Goal: Navigation & Orientation: Find specific page/section

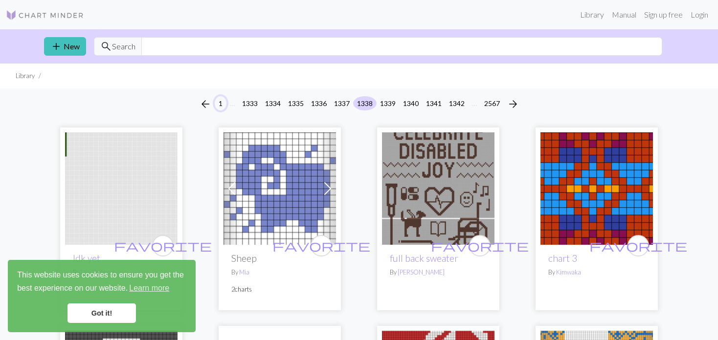
click at [220, 106] on button "1" at bounding box center [221, 103] width 12 height 14
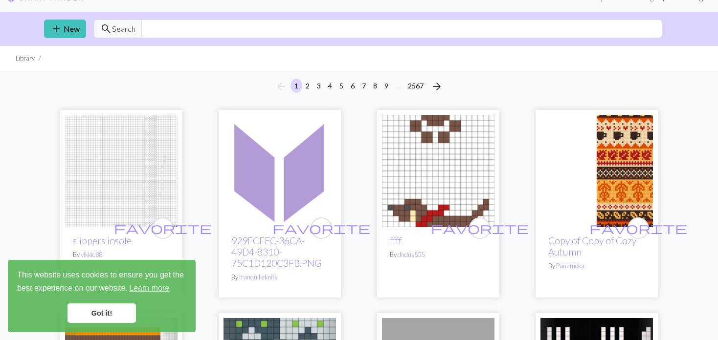
scroll to position [49, 0]
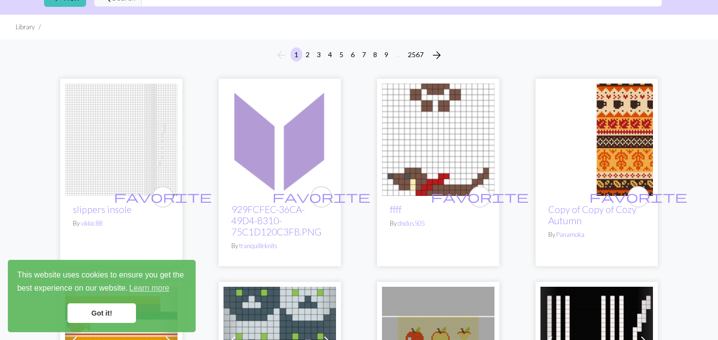
click at [115, 134] on img at bounding box center [121, 140] width 112 height 112
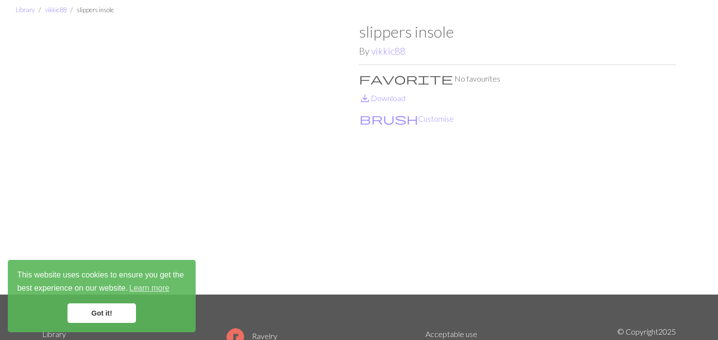
scroll to position [49, 0]
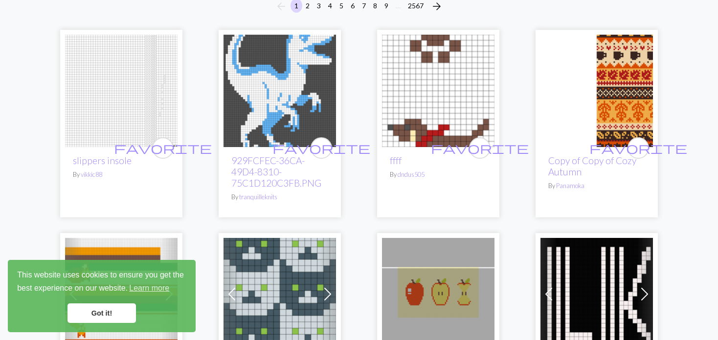
scroll to position [49, 0]
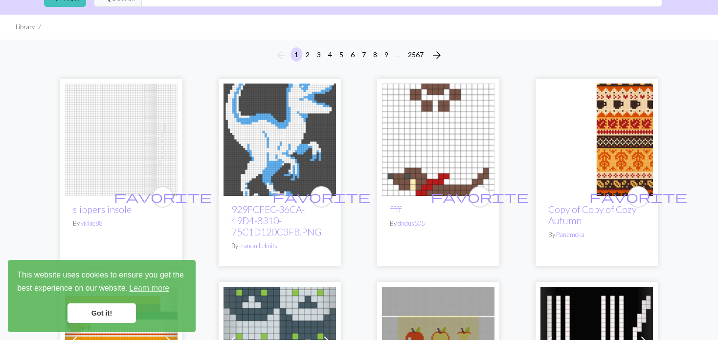
click at [423, 149] on img at bounding box center [438, 140] width 112 height 112
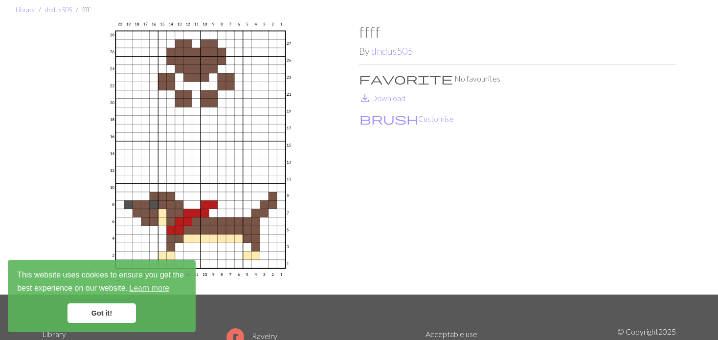
scroll to position [49, 0]
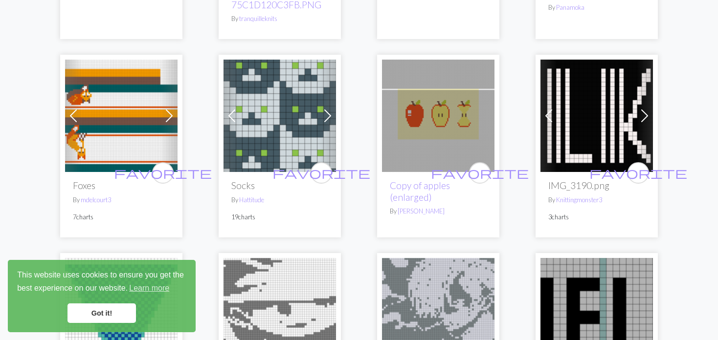
scroll to position [293, 0]
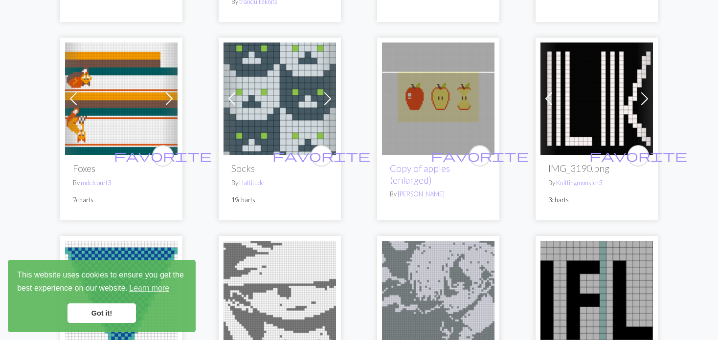
click at [102, 100] on img at bounding box center [121, 99] width 112 height 112
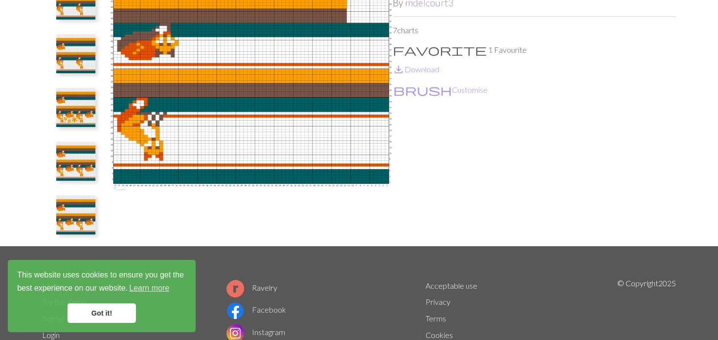
scroll to position [98, 0]
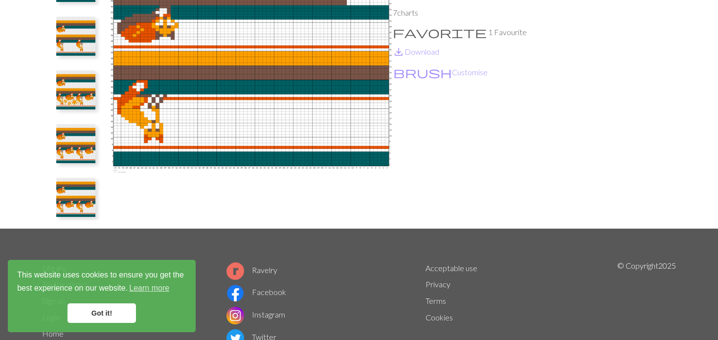
click at [80, 196] on img at bounding box center [75, 197] width 39 height 39
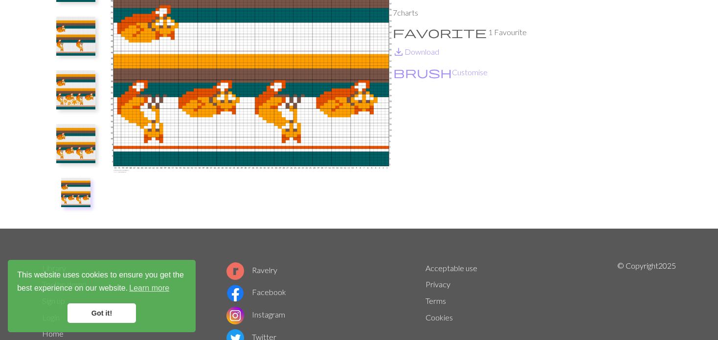
click at [78, 144] on img at bounding box center [75, 143] width 39 height 39
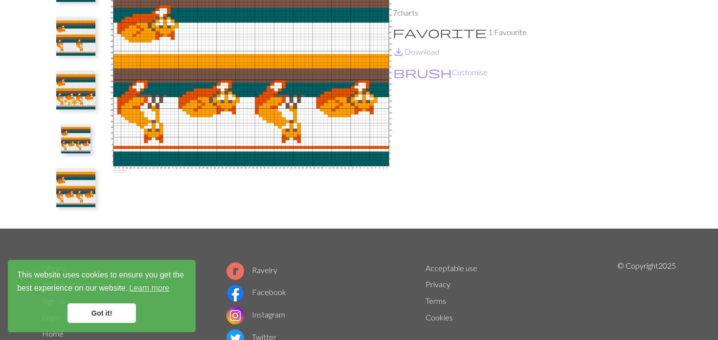
click at [85, 90] on img at bounding box center [75, 89] width 39 height 39
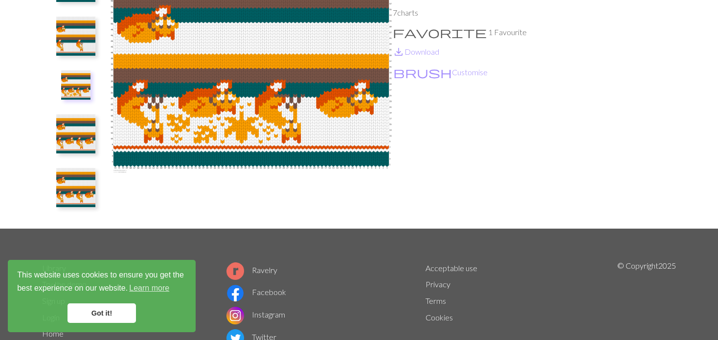
click at [77, 47] on img at bounding box center [75, 36] width 39 height 39
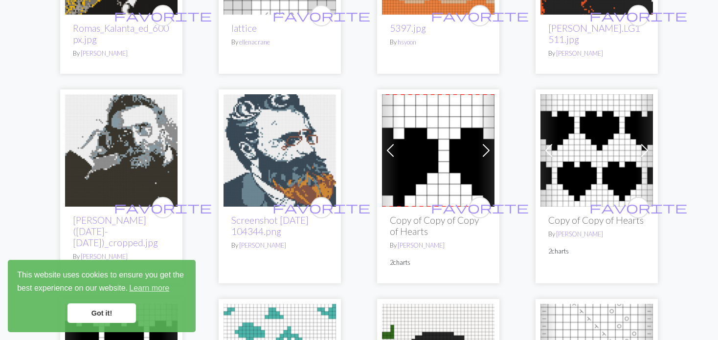
scroll to position [1320, 0]
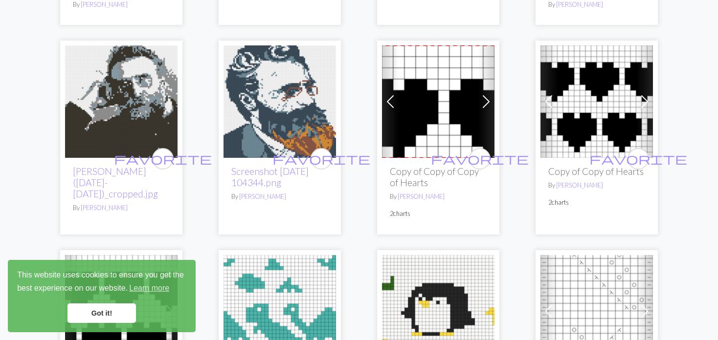
click at [389, 101] on span at bounding box center [390, 102] width 16 height 16
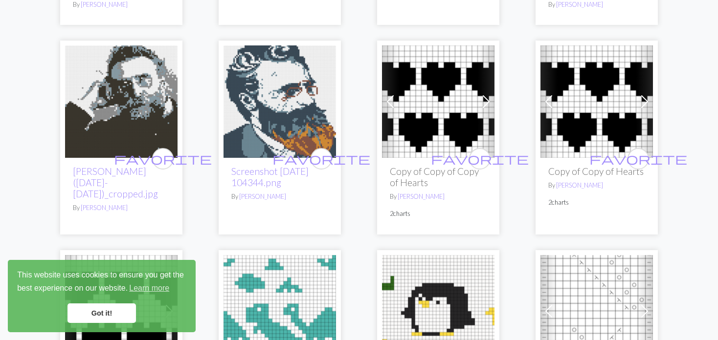
click at [389, 100] on span at bounding box center [390, 102] width 16 height 16
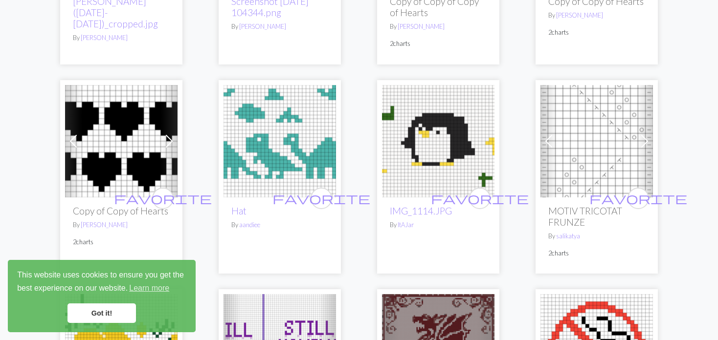
scroll to position [1516, 0]
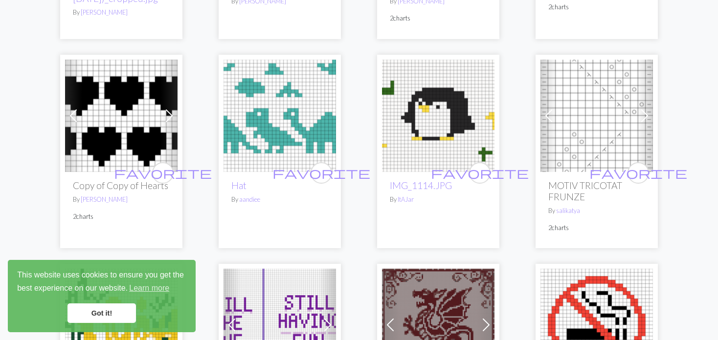
click at [443, 113] on img at bounding box center [438, 116] width 112 height 112
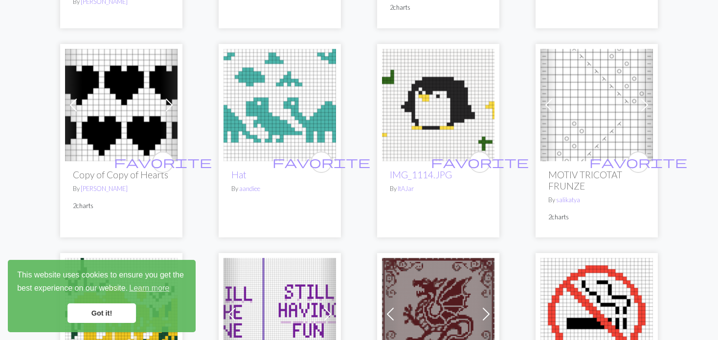
scroll to position [1516, 0]
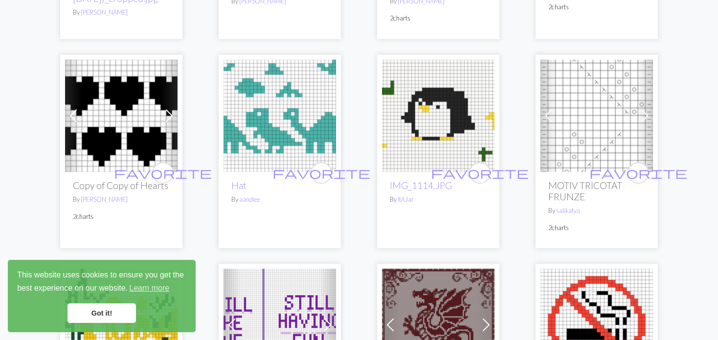
click at [545, 121] on span at bounding box center [549, 116] width 16 height 16
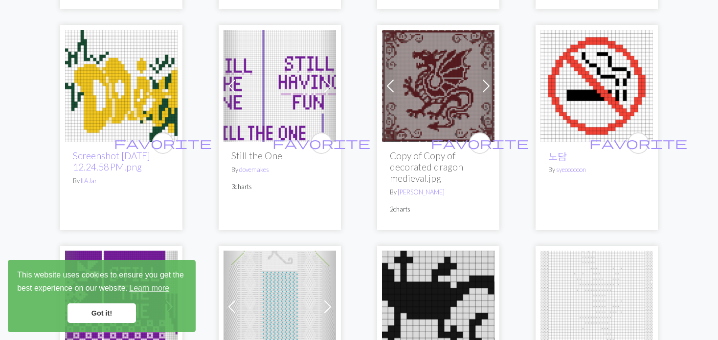
scroll to position [1761, 0]
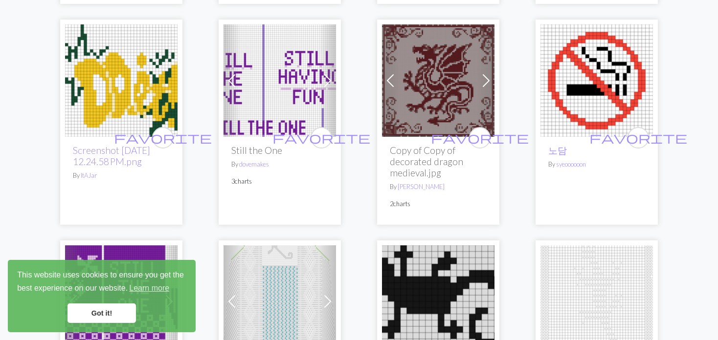
click at [393, 82] on span at bounding box center [390, 81] width 16 height 16
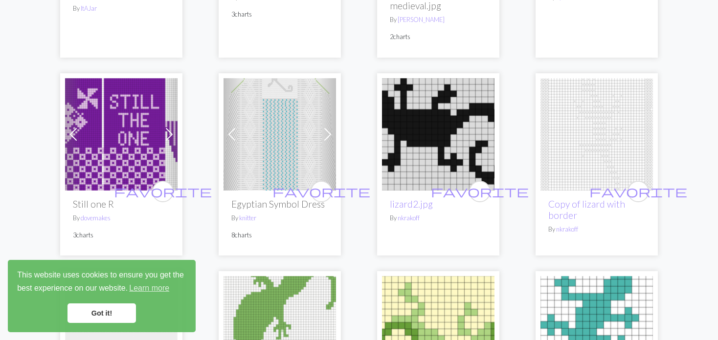
scroll to position [1956, 0]
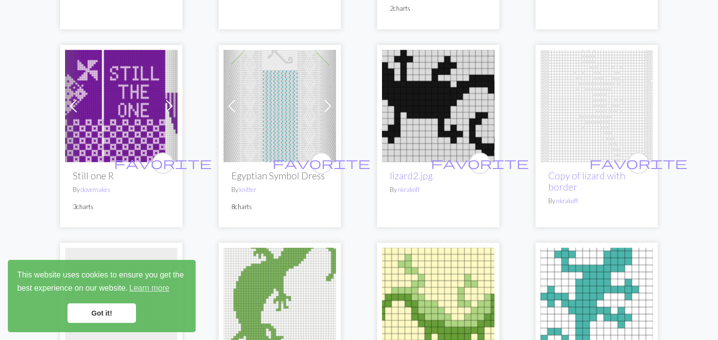
click at [71, 99] on span at bounding box center [74, 106] width 16 height 16
click at [71, 98] on span at bounding box center [74, 106] width 16 height 16
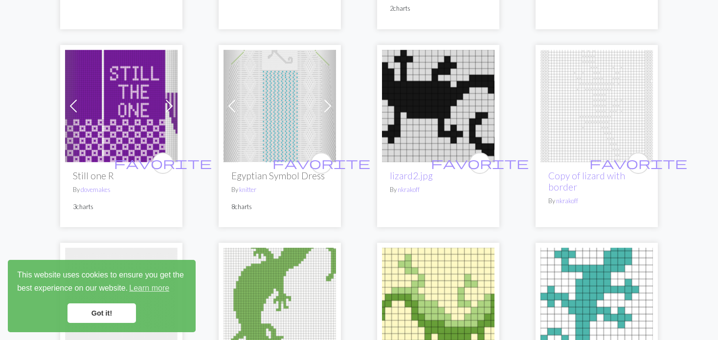
click at [71, 98] on span at bounding box center [74, 106] width 16 height 16
click at [232, 111] on span at bounding box center [232, 106] width 16 height 16
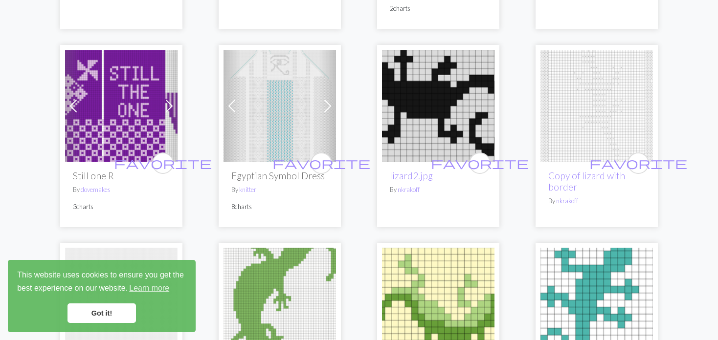
click at [229, 105] on span at bounding box center [232, 106] width 16 height 16
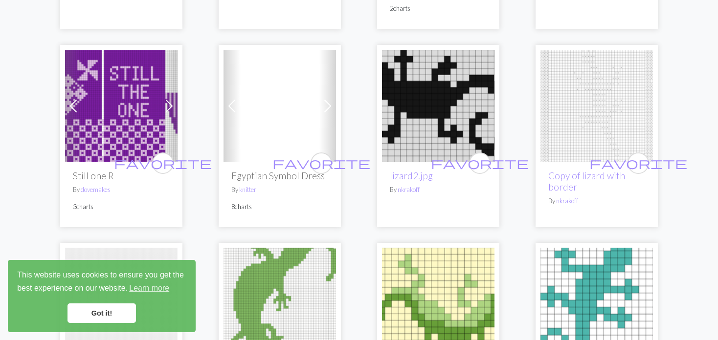
click at [229, 105] on span at bounding box center [232, 106] width 16 height 16
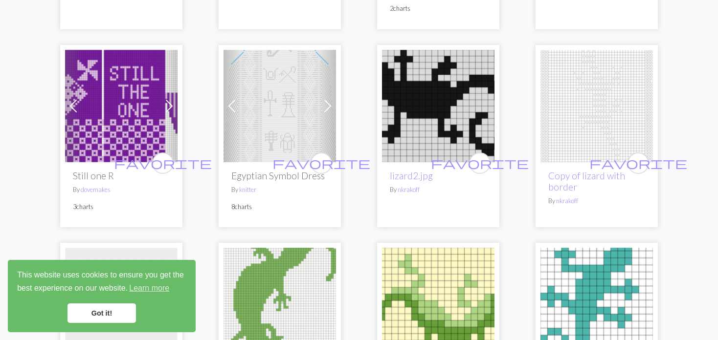
click at [229, 105] on span at bounding box center [232, 106] width 16 height 16
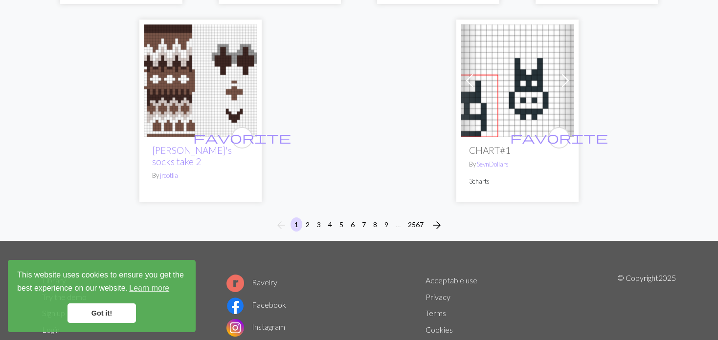
scroll to position [2641, 0]
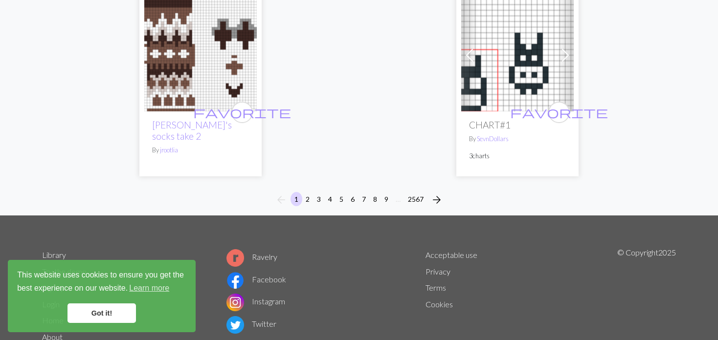
click at [318, 184] on div "arrow_back 1 2 3 4 5 6 7 8 9 … 2567 arrow_forward" at bounding box center [359, 199] width 718 height 31
click at [327, 192] on button "4" at bounding box center [330, 199] width 12 height 14
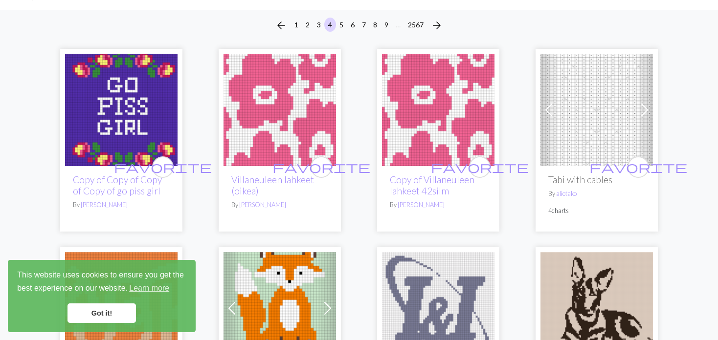
scroll to position [98, 0]
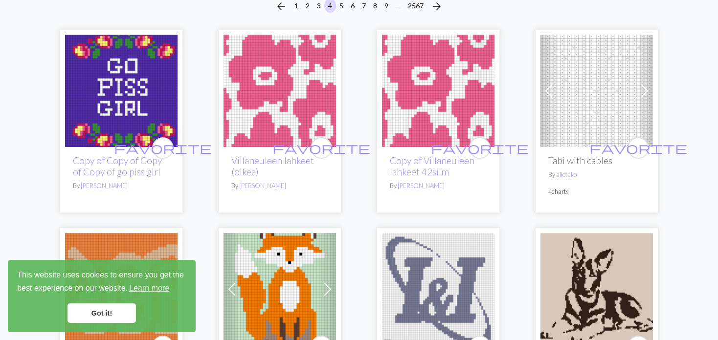
click at [553, 90] on span at bounding box center [549, 91] width 16 height 16
click at [553, 89] on span at bounding box center [549, 91] width 16 height 16
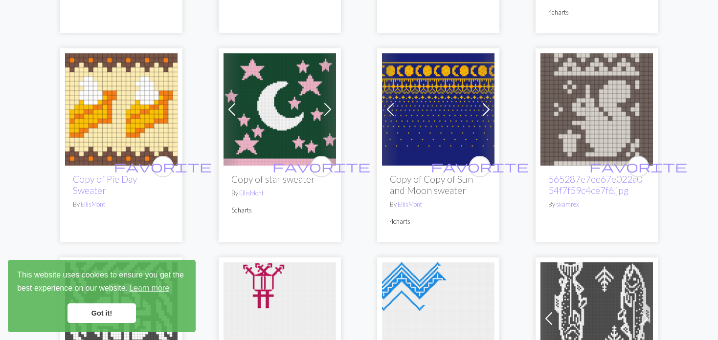
scroll to position [929, 0]
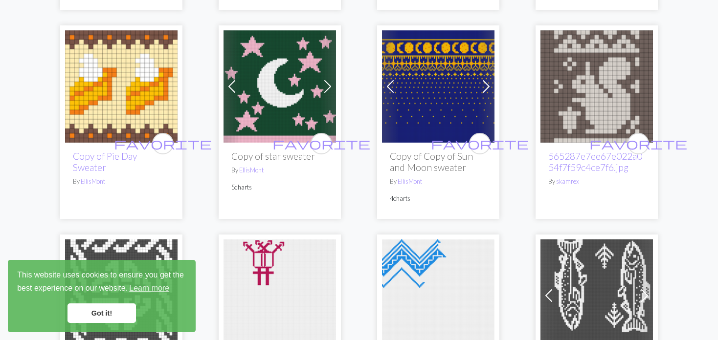
click at [389, 79] on span at bounding box center [390, 87] width 16 height 16
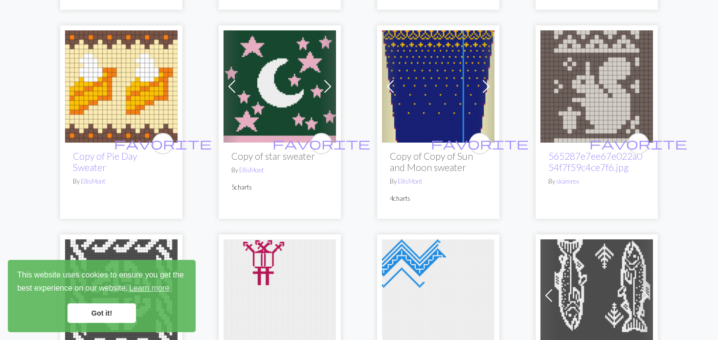
click at [389, 79] on span at bounding box center [390, 87] width 16 height 16
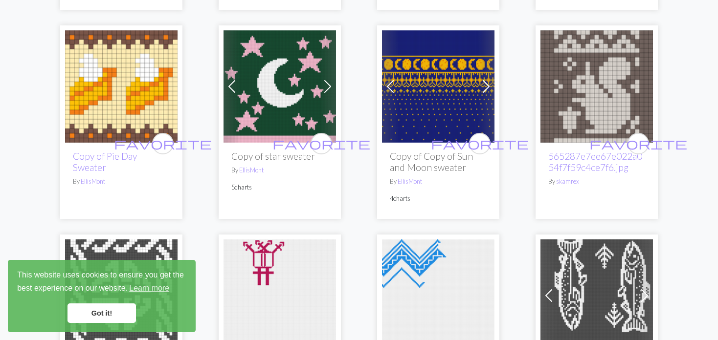
click at [389, 79] on span at bounding box center [390, 87] width 16 height 16
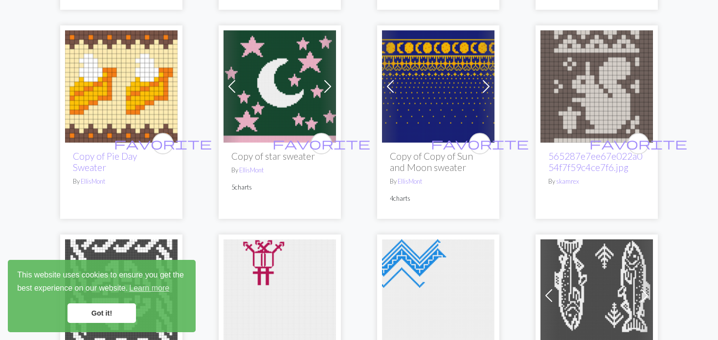
click at [389, 79] on span at bounding box center [390, 87] width 16 height 16
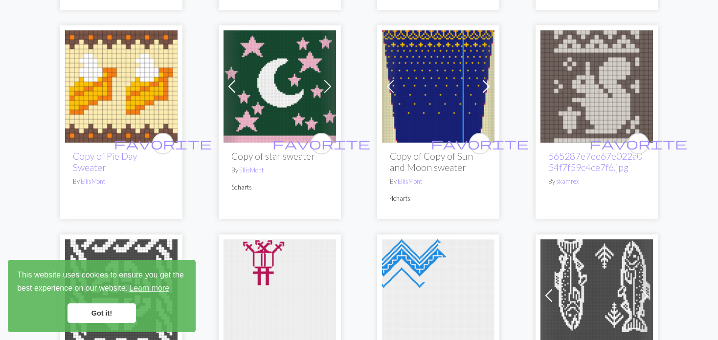
click at [389, 79] on span at bounding box center [390, 87] width 16 height 16
click at [231, 79] on span at bounding box center [232, 87] width 16 height 16
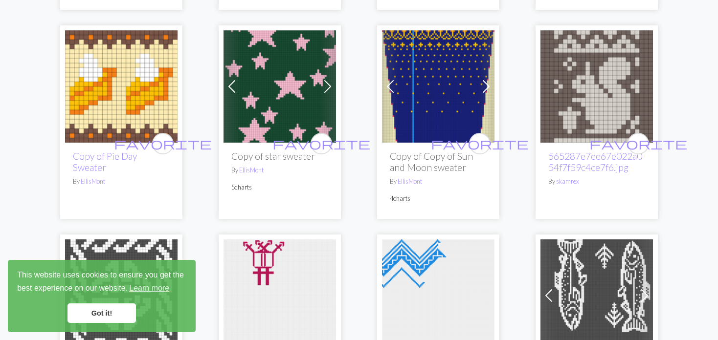
click at [231, 79] on span at bounding box center [232, 87] width 16 height 16
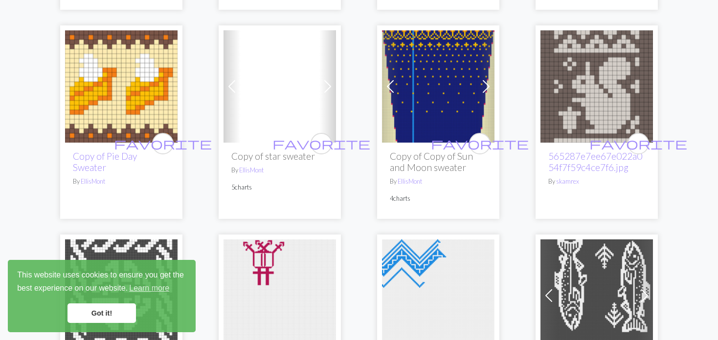
click at [231, 79] on span at bounding box center [232, 87] width 16 height 16
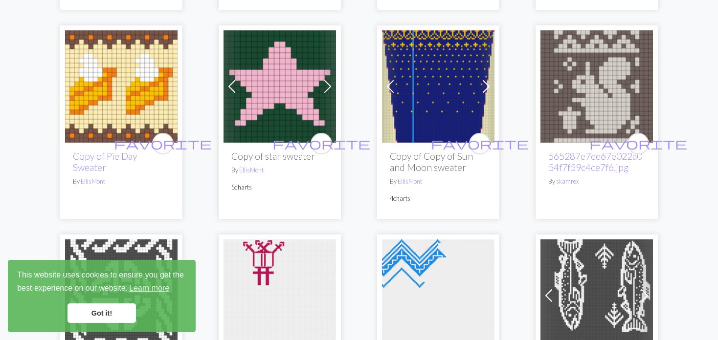
click at [230, 79] on span at bounding box center [232, 87] width 16 height 16
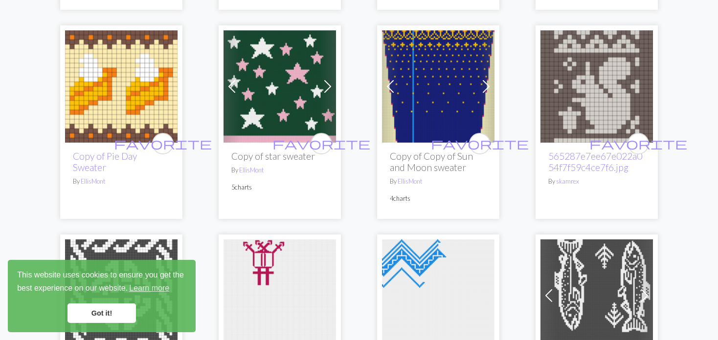
click at [230, 79] on span at bounding box center [232, 87] width 16 height 16
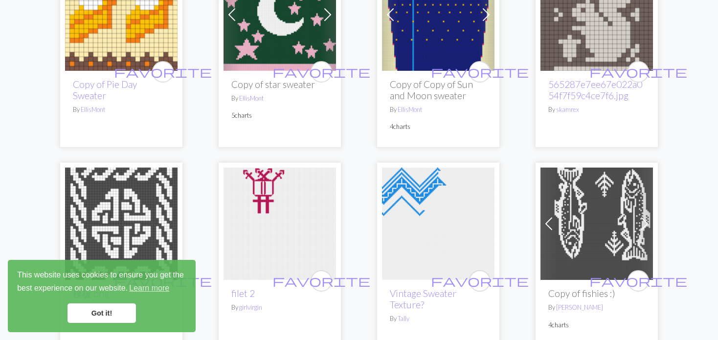
scroll to position [978, 0]
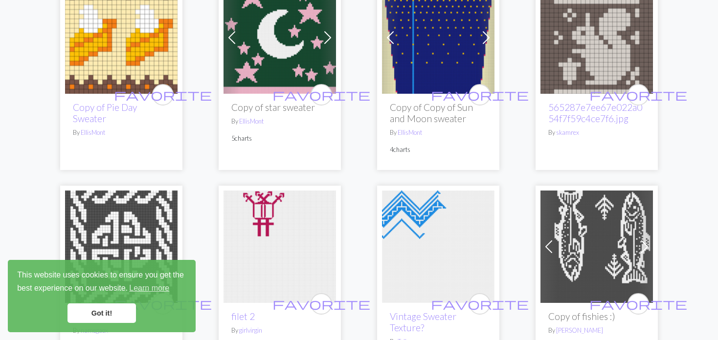
click at [108, 40] on img at bounding box center [121, 37] width 112 height 112
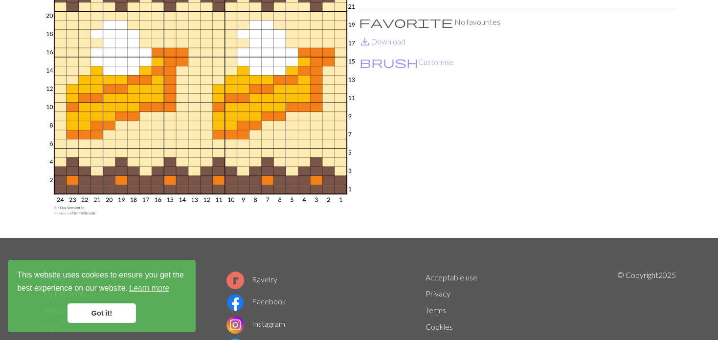
scroll to position [98, 0]
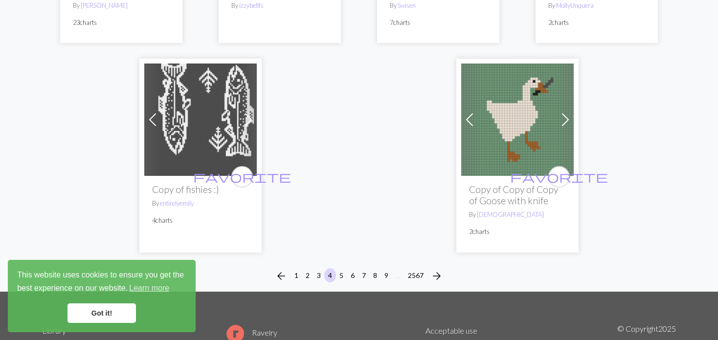
scroll to position [2592, 0]
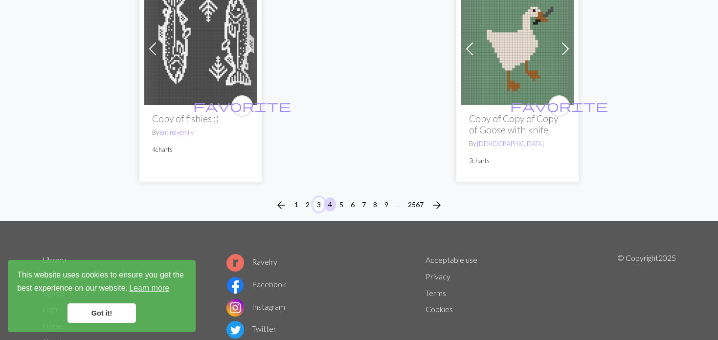
click at [320, 198] on button "3" at bounding box center [319, 205] width 12 height 14
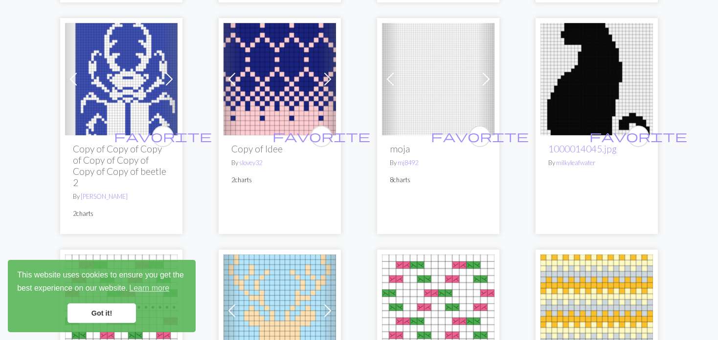
scroll to position [342, 0]
click at [389, 82] on span at bounding box center [390, 79] width 16 height 16
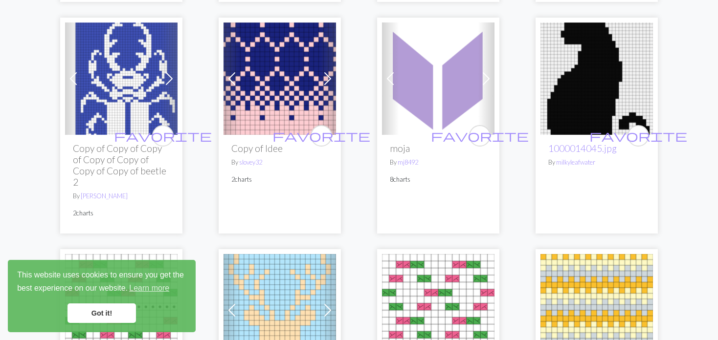
click at [389, 82] on span at bounding box center [390, 79] width 16 height 16
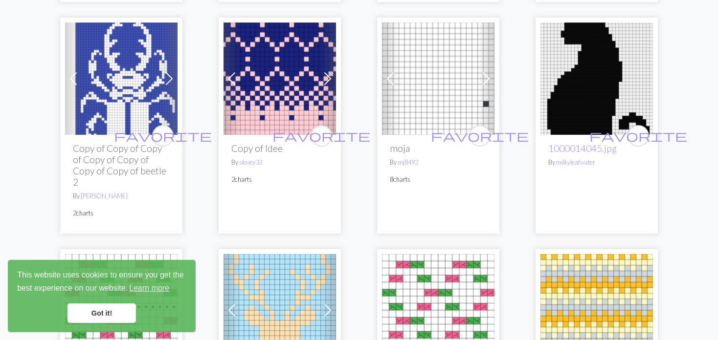
click at [389, 82] on span at bounding box center [390, 79] width 16 height 16
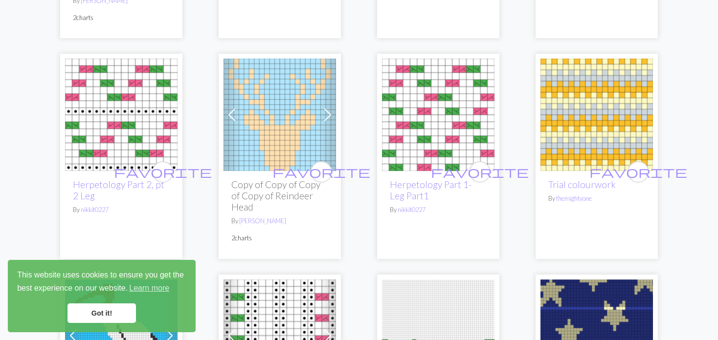
scroll to position [587, 0]
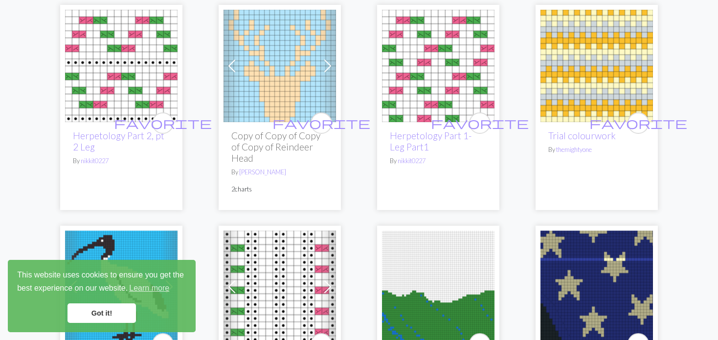
click at [248, 68] on img at bounding box center [279, 66] width 112 height 112
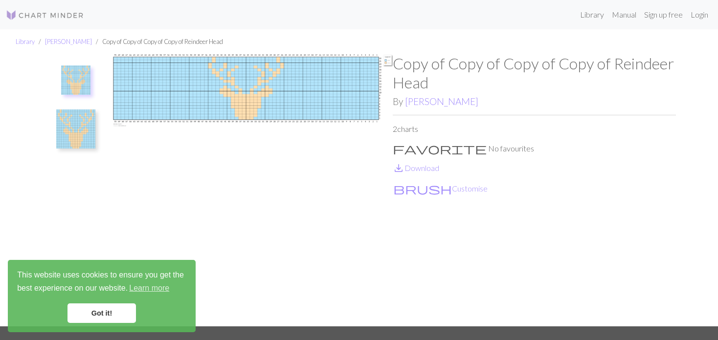
click at [78, 130] on img at bounding box center [75, 129] width 39 height 39
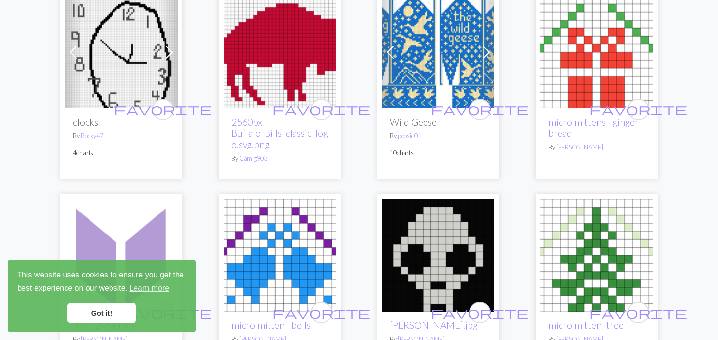
scroll to position [1418, 0]
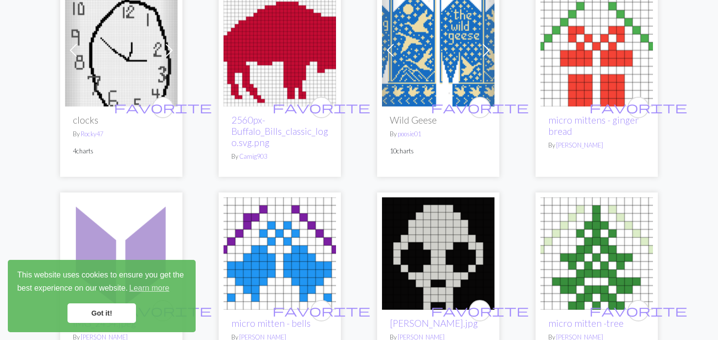
click at [584, 59] on img at bounding box center [596, 50] width 112 height 112
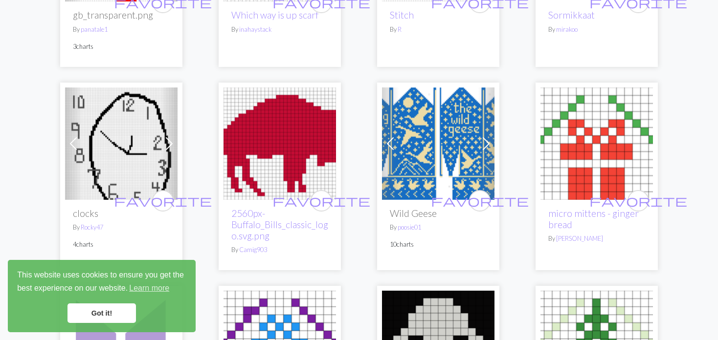
scroll to position [1369, 0]
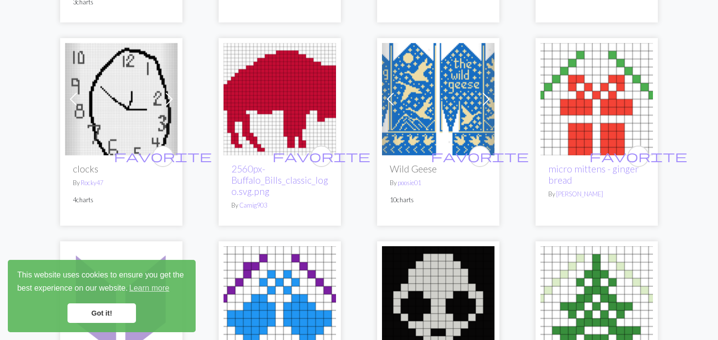
click at [394, 95] on span at bounding box center [390, 99] width 16 height 16
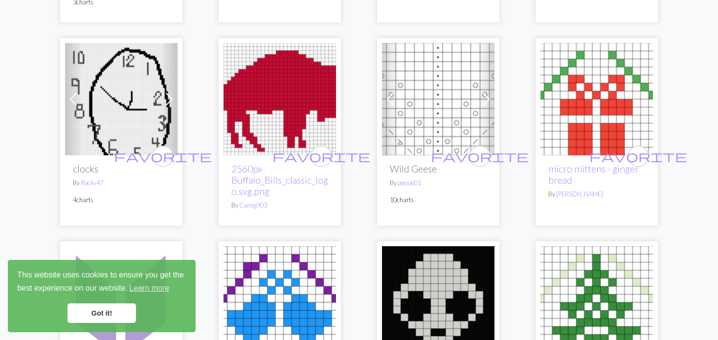
click at [394, 95] on span at bounding box center [390, 99] width 16 height 16
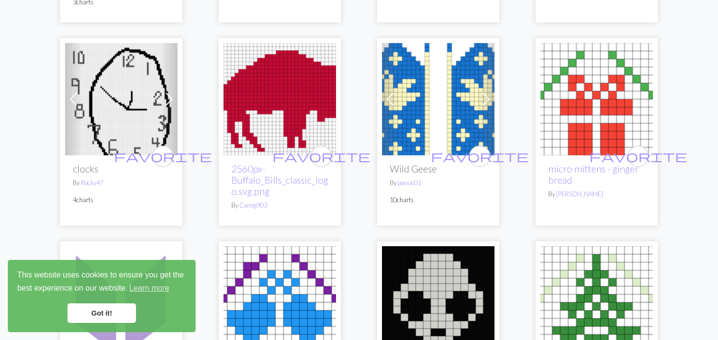
click at [394, 95] on span at bounding box center [390, 99] width 16 height 16
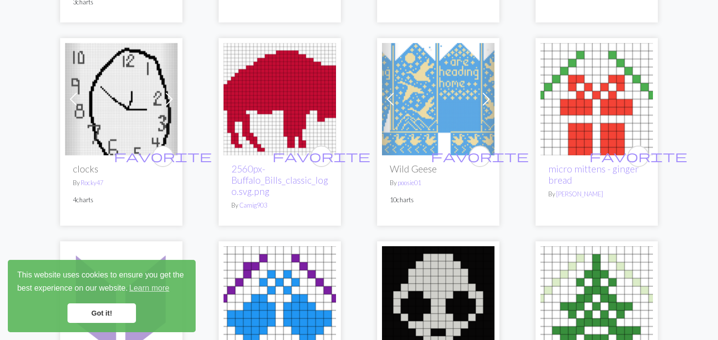
click at [394, 95] on span at bounding box center [390, 99] width 16 height 16
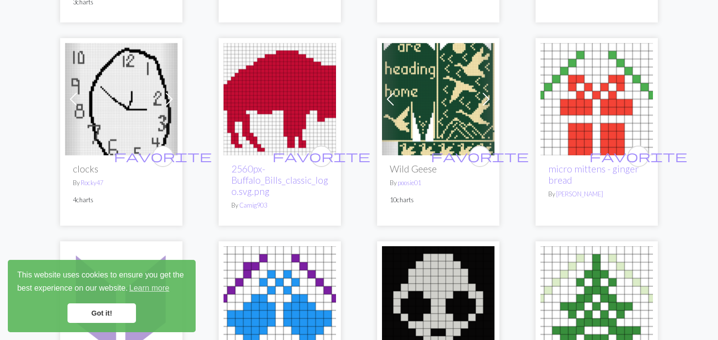
click at [394, 95] on span at bounding box center [390, 99] width 16 height 16
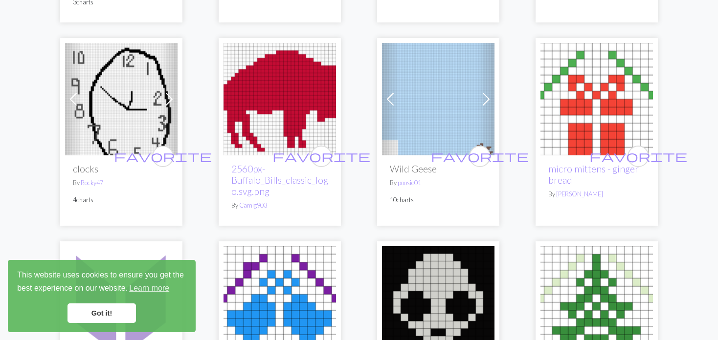
click at [394, 94] on span at bounding box center [390, 99] width 16 height 16
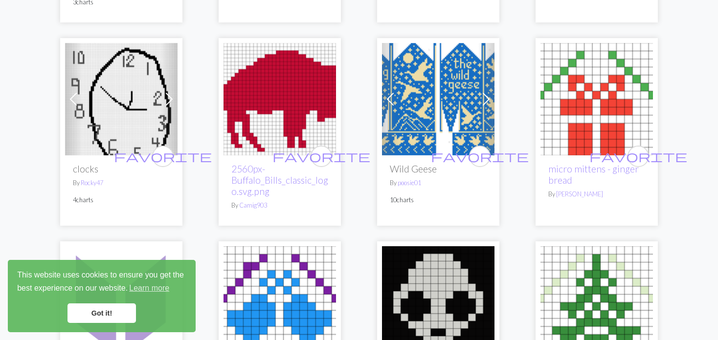
drag, startPoint x: 393, startPoint y: 94, endPoint x: 388, endPoint y: 94, distance: 5.4
click at [393, 94] on span at bounding box center [390, 99] width 16 height 16
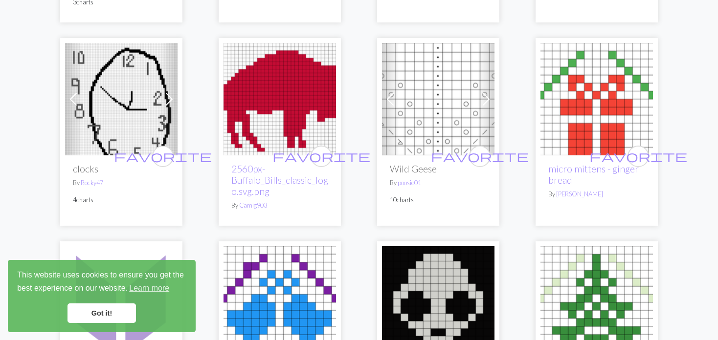
click at [386, 94] on span at bounding box center [390, 99] width 16 height 16
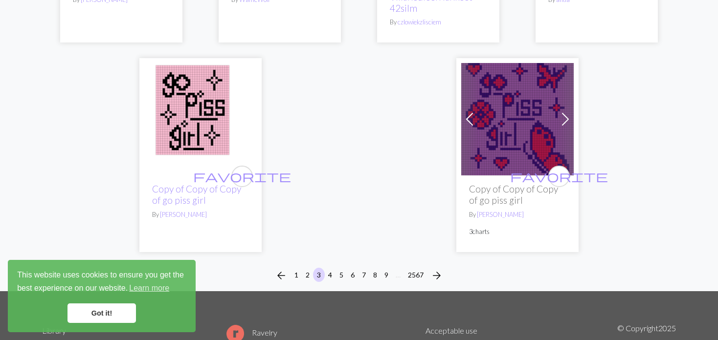
scroll to position [2543, 0]
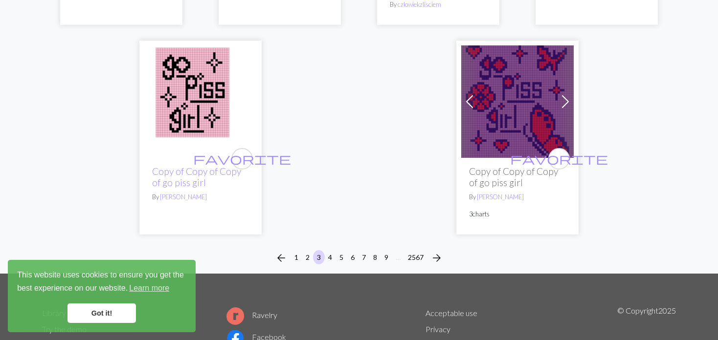
click at [462, 99] on span at bounding box center [470, 102] width 16 height 16
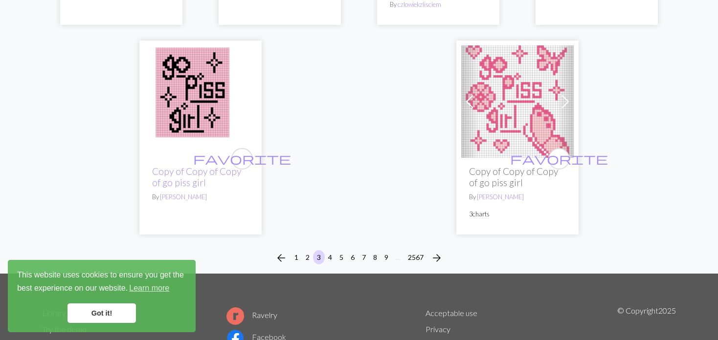
click at [462, 99] on span at bounding box center [470, 102] width 16 height 16
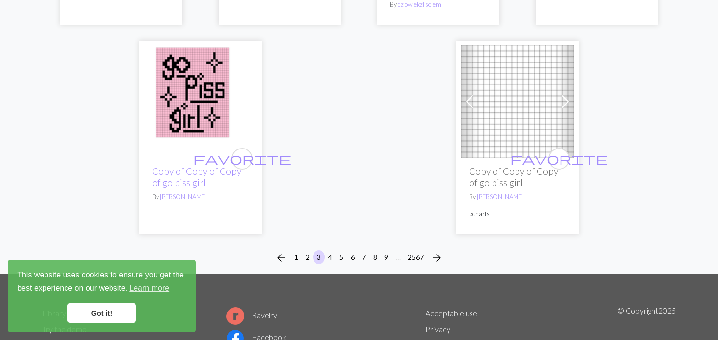
click at [462, 99] on span at bounding box center [470, 102] width 16 height 16
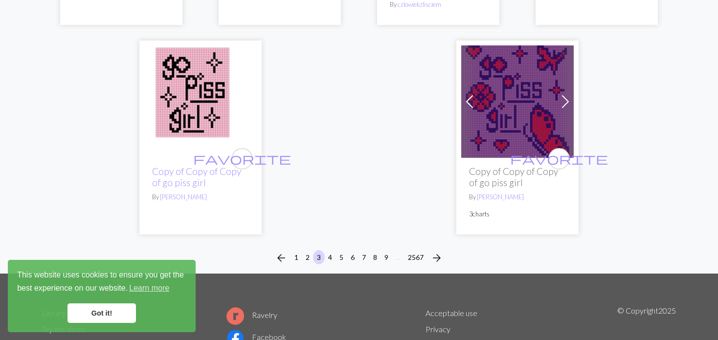
click at [462, 99] on span at bounding box center [470, 102] width 16 height 16
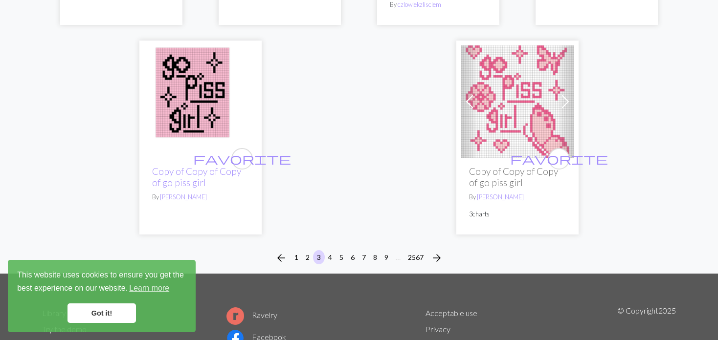
click at [462, 99] on span at bounding box center [470, 102] width 16 height 16
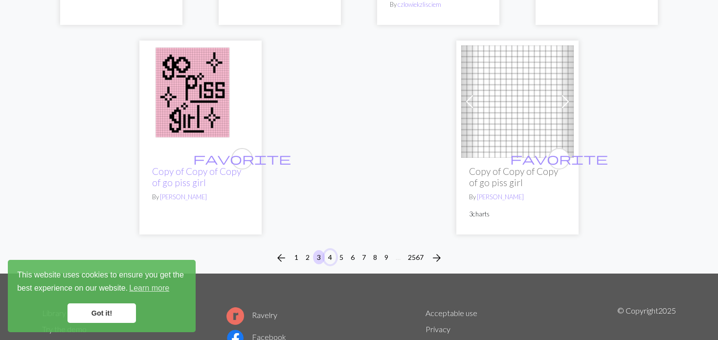
click at [328, 257] on button "4" at bounding box center [330, 257] width 12 height 14
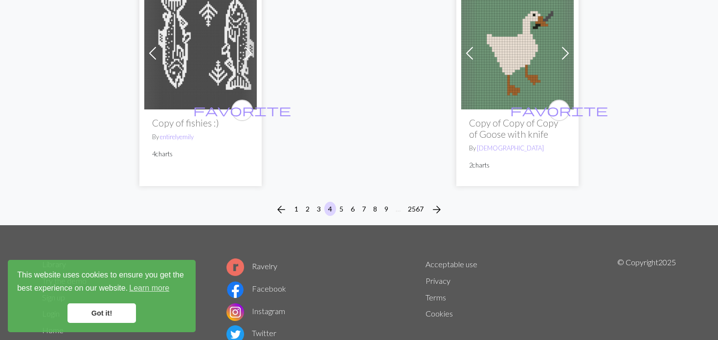
scroll to position [2600, 0]
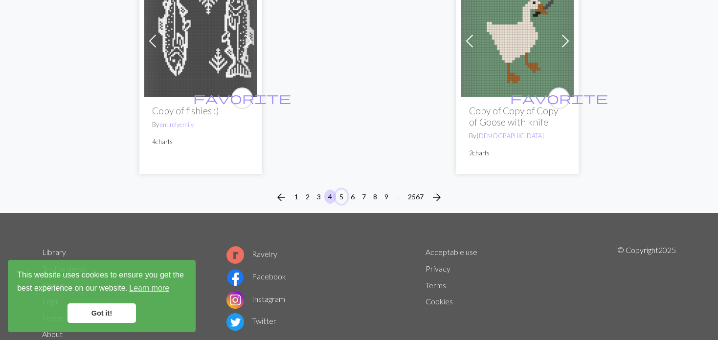
click at [342, 190] on button "5" at bounding box center [341, 197] width 12 height 14
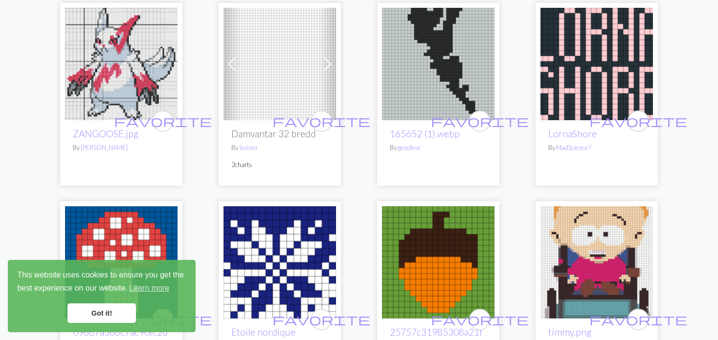
scroll to position [147, 0]
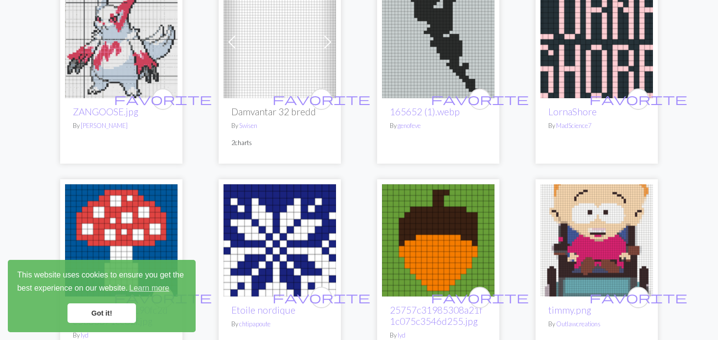
click at [229, 38] on span at bounding box center [232, 42] width 16 height 16
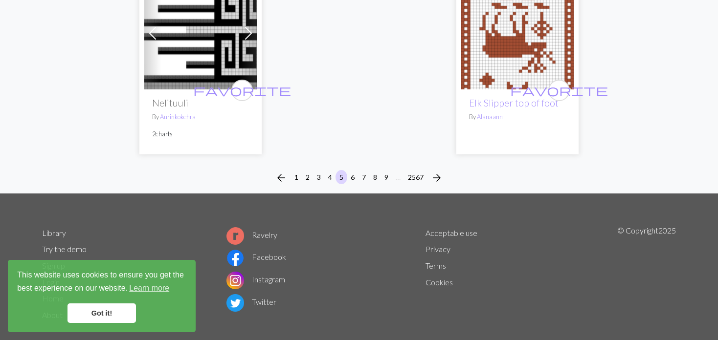
scroll to position [2621, 0]
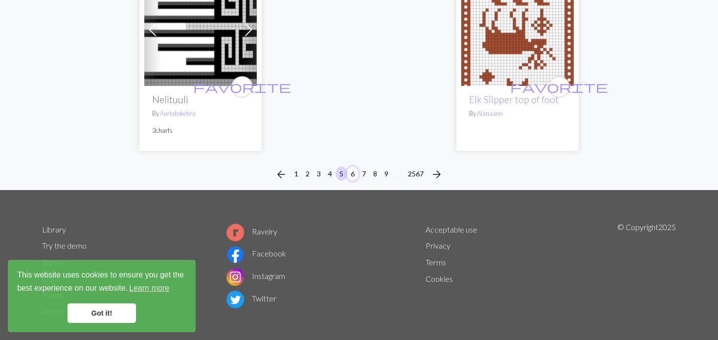
click at [356, 167] on button "6" at bounding box center [353, 174] width 12 height 14
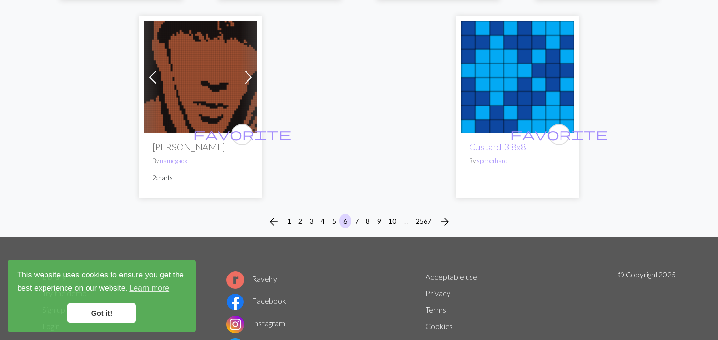
scroll to position [2592, 0]
